Goal: Information Seeking & Learning: Learn about a topic

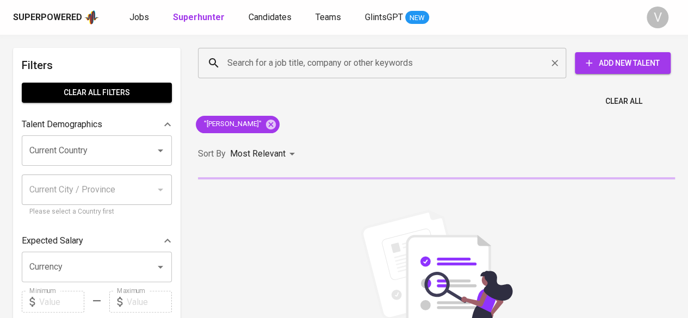
click at [269, 67] on input "Search for a job title, company or other keywords" at bounding box center [385, 63] width 320 height 21
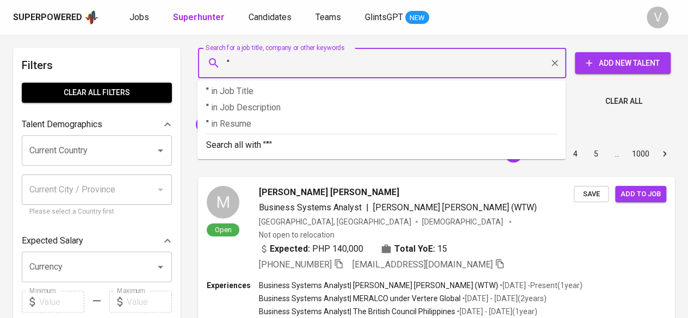
paste input "[PERSON_NAME] [PERSON_NAME]"
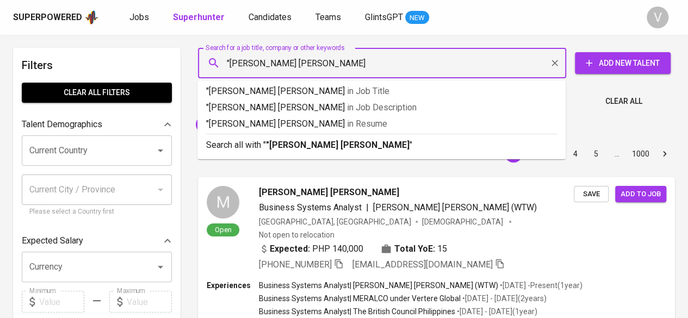
type input ""[PERSON_NAME] [PERSON_NAME]""
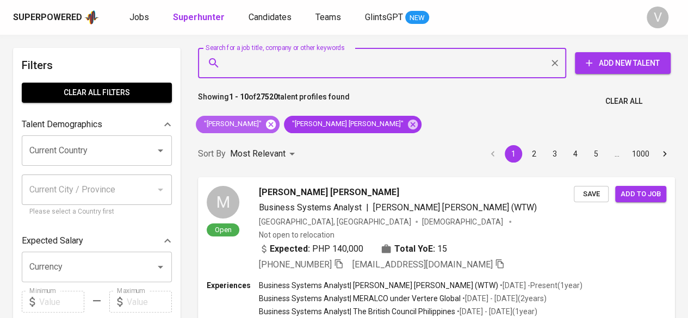
click at [270, 126] on icon at bounding box center [271, 124] width 10 height 10
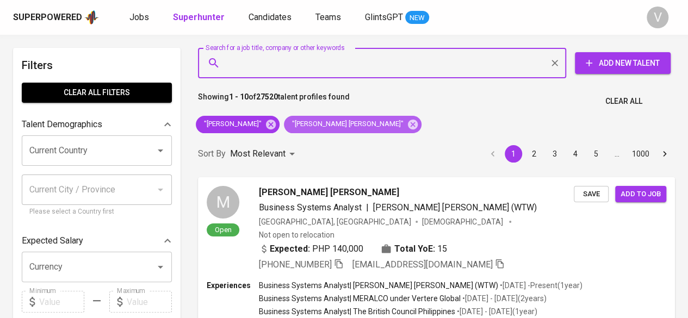
click at [284, 122] on span ""Hanna Hendra Gunawan"" at bounding box center [347, 124] width 126 height 10
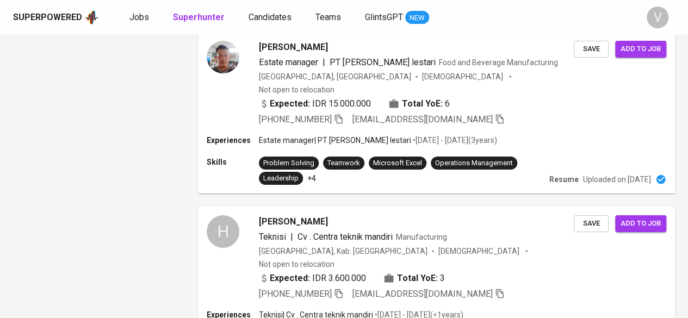
scroll to position [1954, 0]
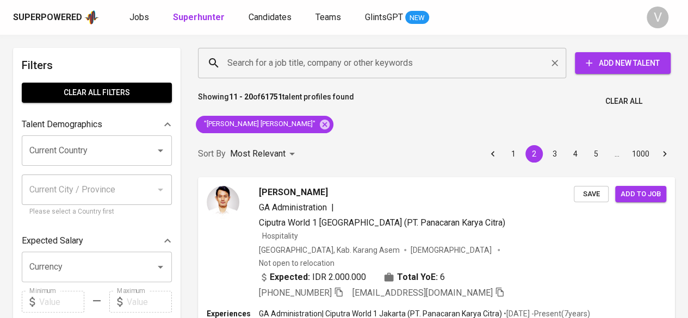
click at [271, 68] on input "Search for a job title, company or other keywords" at bounding box center [385, 63] width 320 height 21
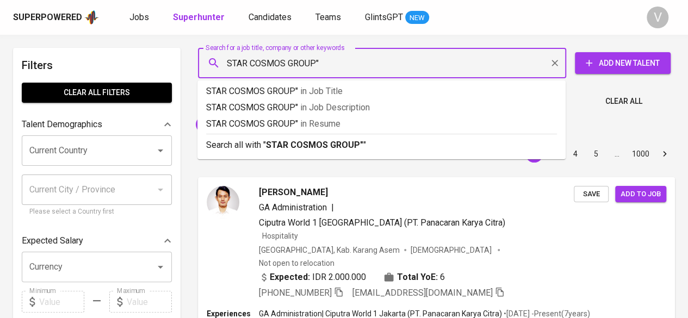
click at [227, 64] on input "STAR COSMOS GROUP"" at bounding box center [385, 63] width 320 height 21
type input ""STAR COSMOS GROUP""
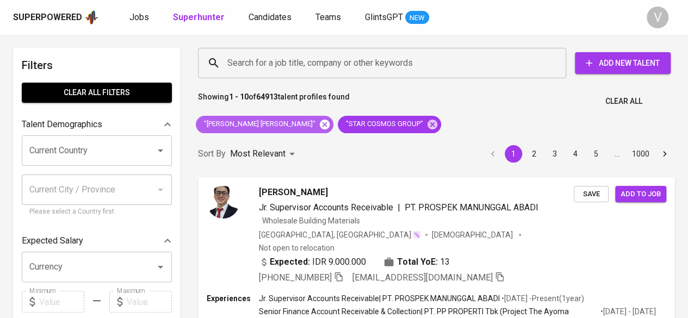
click at [320, 122] on icon at bounding box center [325, 124] width 10 height 10
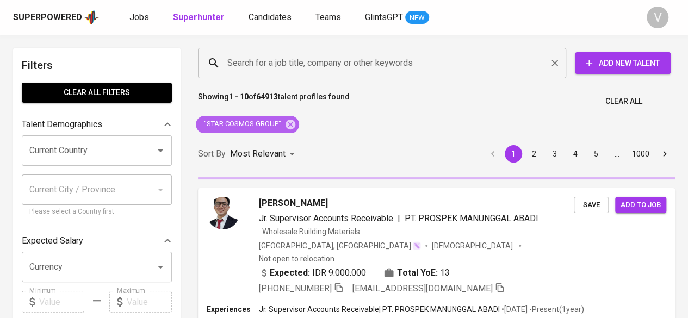
click at [293, 123] on icon at bounding box center [290, 124] width 10 height 10
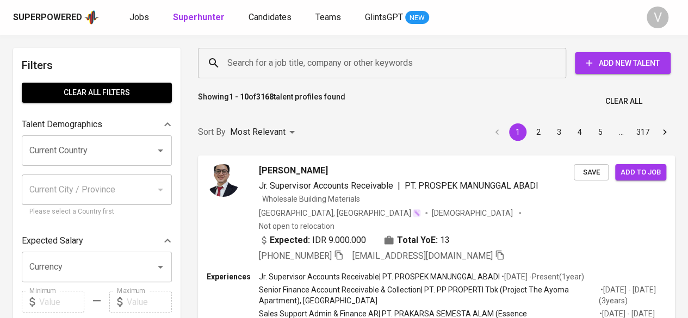
click at [256, 70] on input "Search for a job title, company or other keywords" at bounding box center [385, 63] width 320 height 21
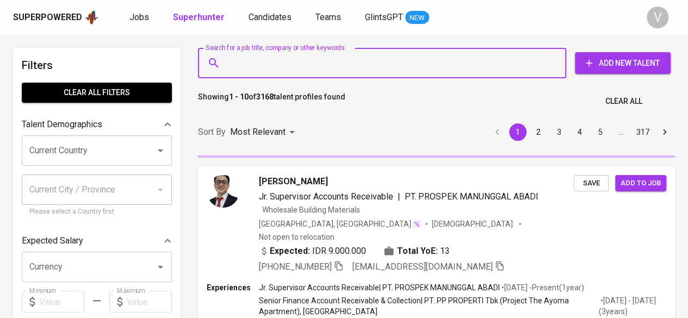
paste input "PT Rimbakencana Buminusa"
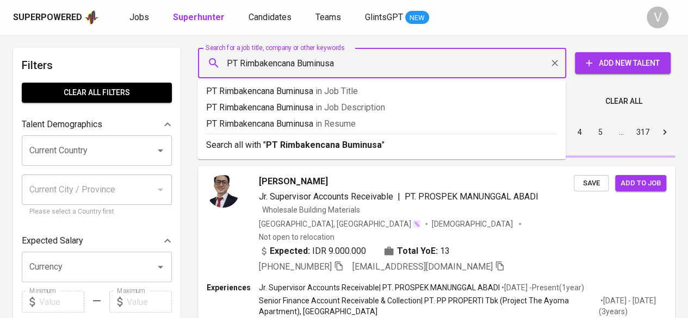
click at [226, 60] on input "PT Rimbakencana Buminusa" at bounding box center [385, 63] width 320 height 21
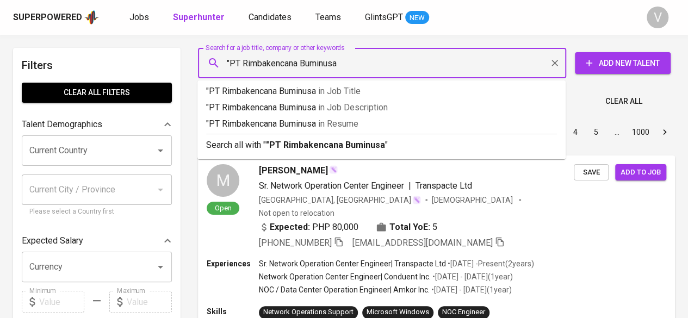
click at [366, 66] on input ""PT Rimbakencana Buminusa" at bounding box center [385, 63] width 320 height 21
type input ""PT Rimbakencana Buminusa""
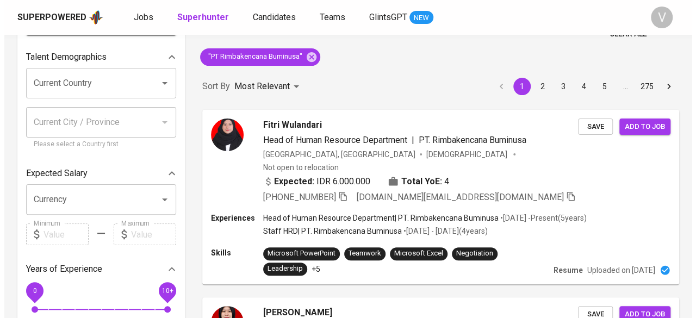
scroll to position [70, 0]
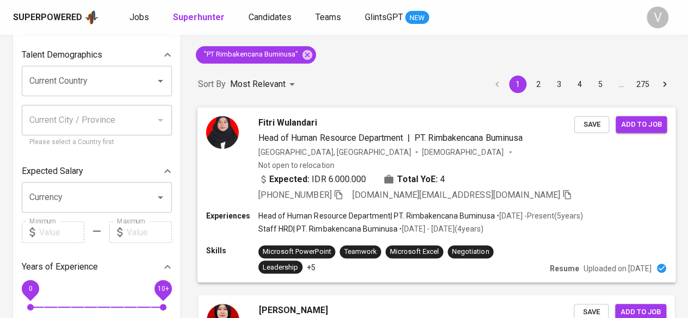
click at [532, 172] on div "Expected: IDR 6.000.000 Total YoE: 4" at bounding box center [416, 180] width 316 height 16
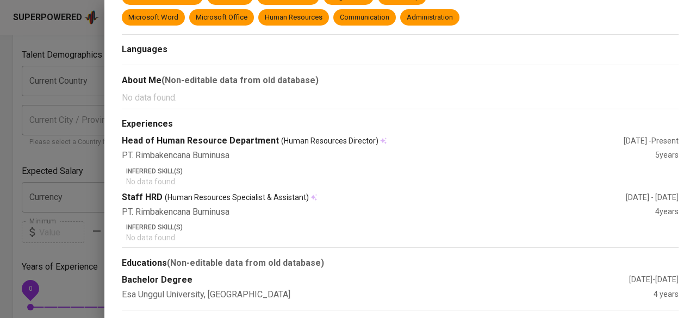
scroll to position [0, 0]
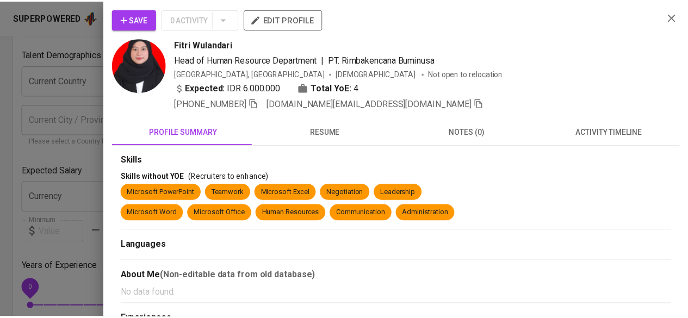
scroll to position [70, 0]
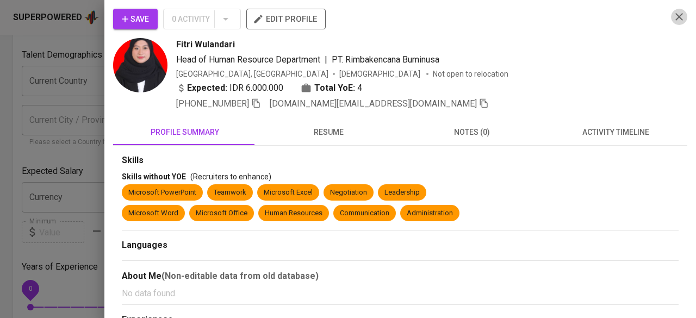
click at [675, 19] on icon "button" at bounding box center [679, 17] width 8 height 8
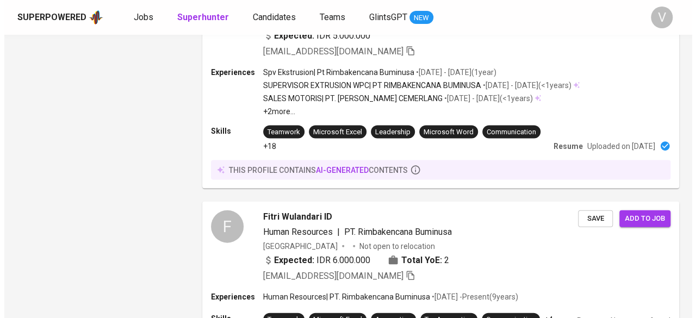
scroll to position [1107, 0]
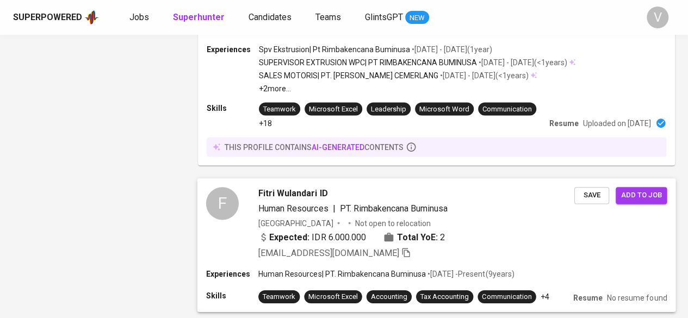
click at [471, 218] on div "Indonesia Not open to relocation" at bounding box center [416, 223] width 316 height 11
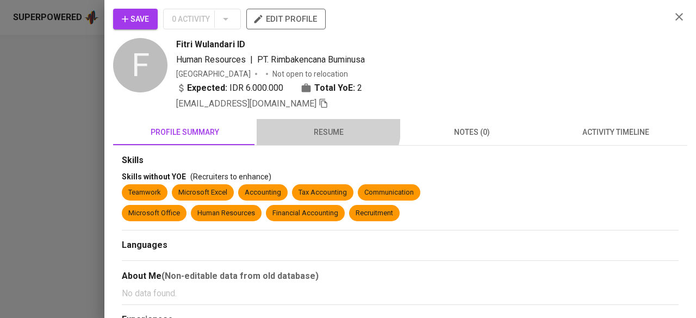
click at [320, 126] on span "resume" at bounding box center [328, 133] width 130 height 14
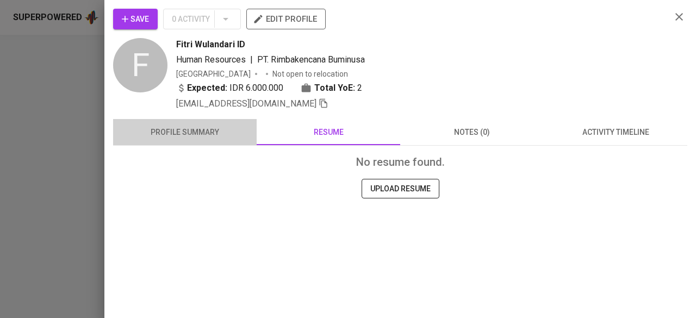
click at [179, 126] on span "profile summary" at bounding box center [185, 133] width 130 height 14
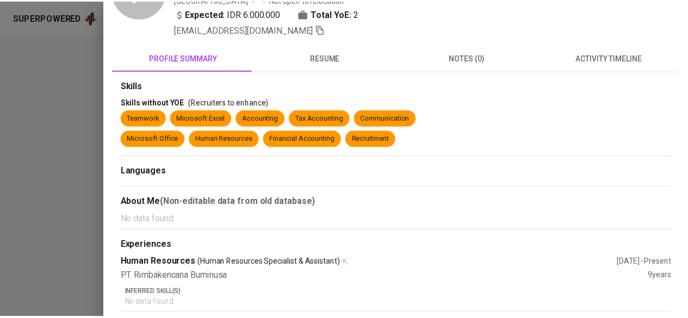
scroll to position [0, 0]
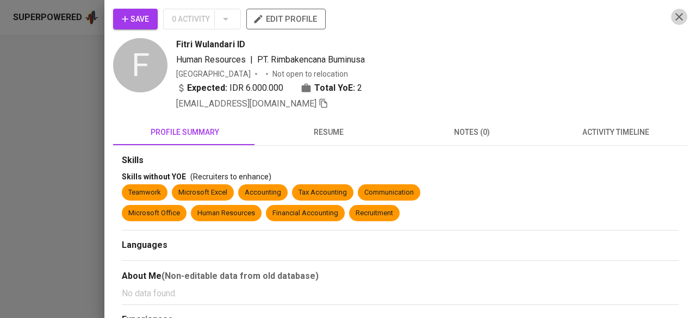
click at [675, 18] on icon "button" at bounding box center [679, 17] width 8 height 8
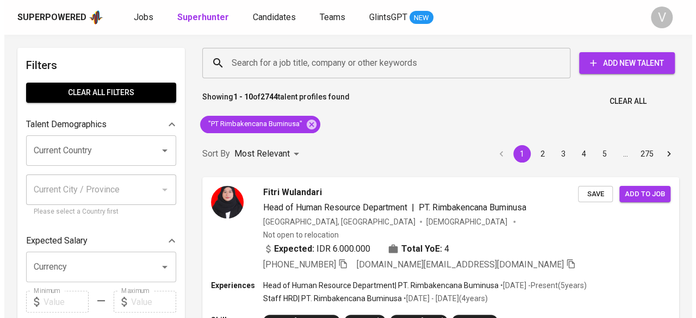
scroll to position [47, 0]
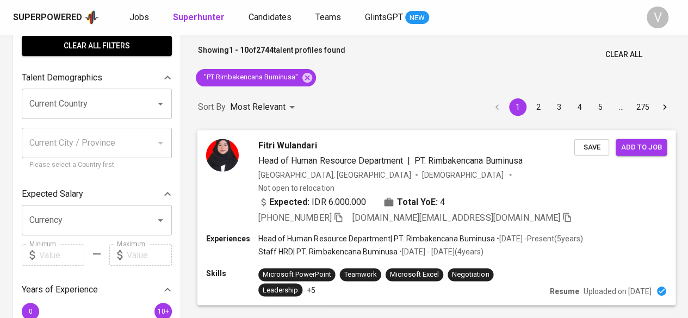
click at [422, 175] on span "[DEMOGRAPHIC_DATA]" at bounding box center [463, 174] width 83 height 11
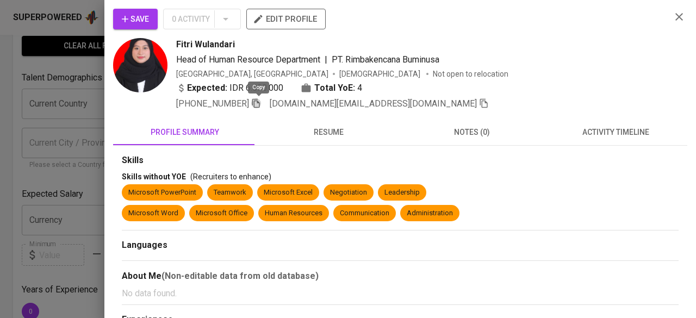
click at [257, 104] on icon "button" at bounding box center [256, 103] width 8 height 9
click at [479, 103] on icon "button" at bounding box center [484, 103] width 10 height 10
